Goal: Check status: Check status

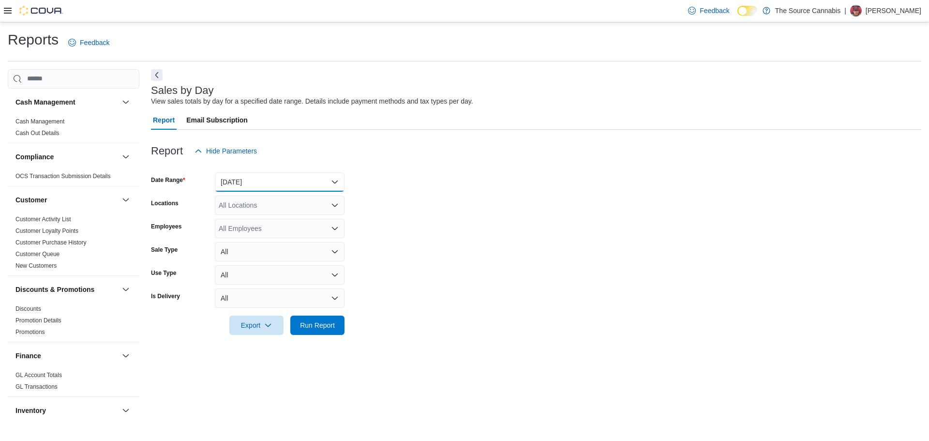
click at [223, 186] on button "[DATE]" at bounding box center [280, 181] width 130 height 19
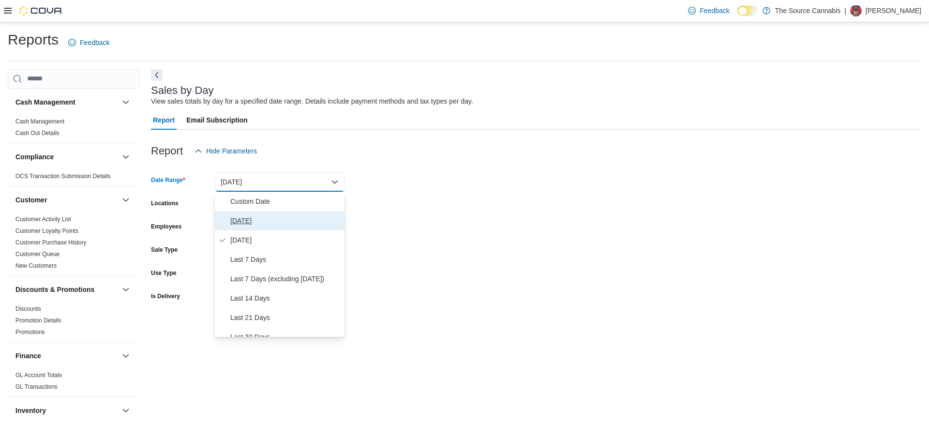
click at [247, 222] on span "[DATE]" at bounding box center [285, 221] width 110 height 12
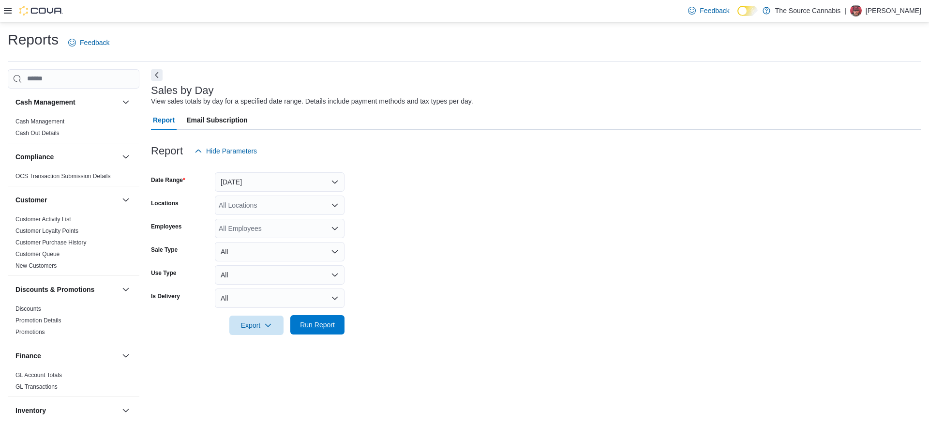
click at [312, 330] on span "Run Report" at bounding box center [317, 324] width 43 height 19
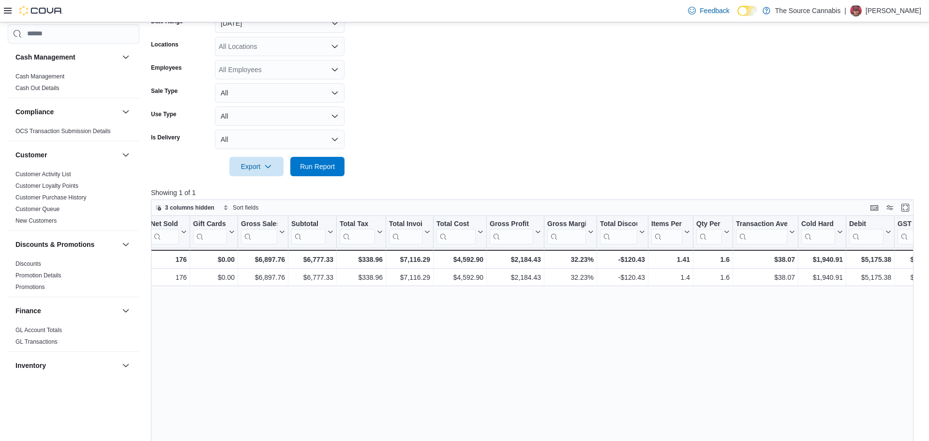
scroll to position [0, 183]
